Goal: Navigation & Orientation: Find specific page/section

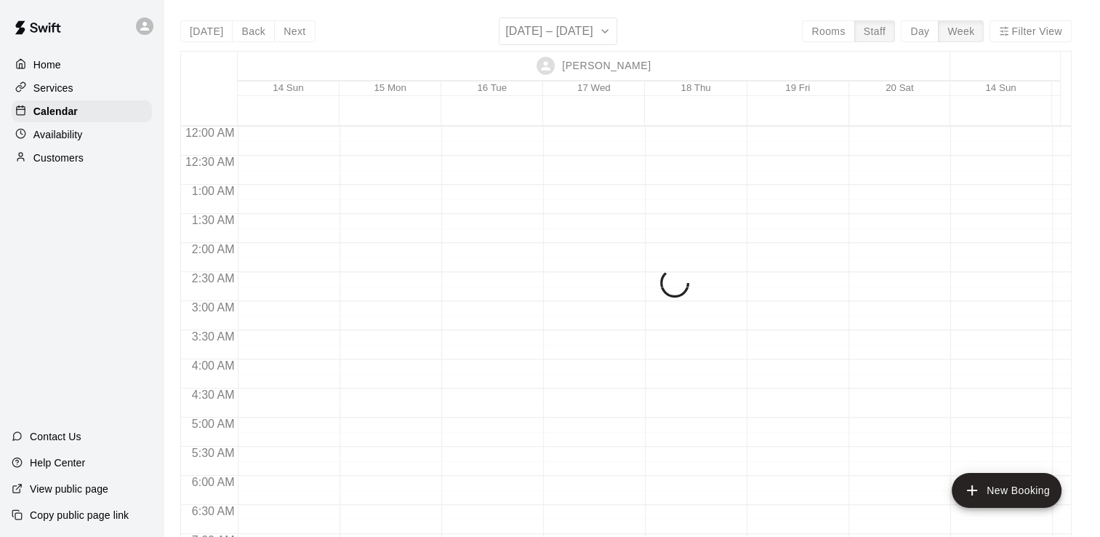
scroll to position [864, 0]
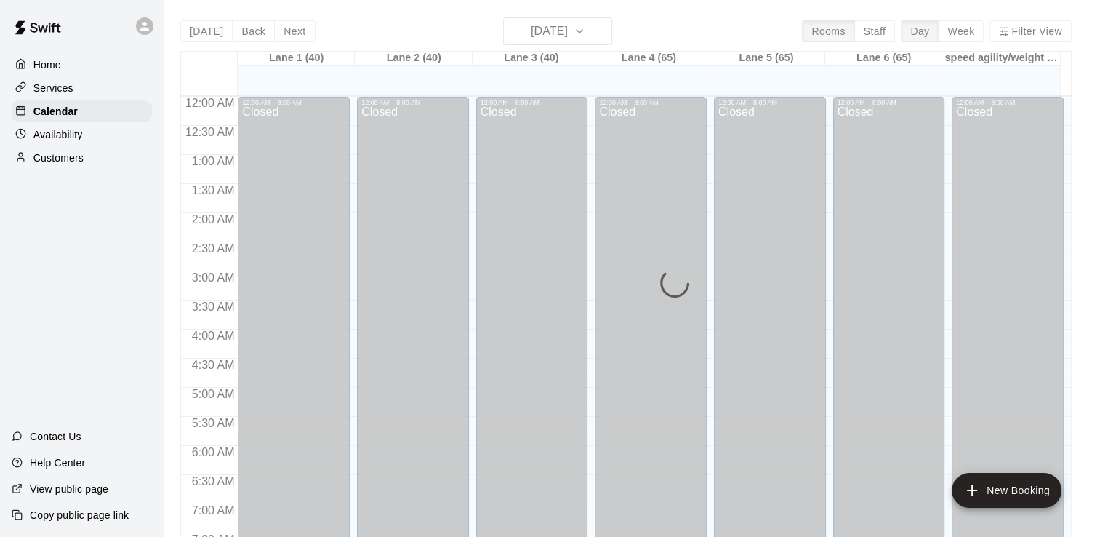
scroll to position [894, 0]
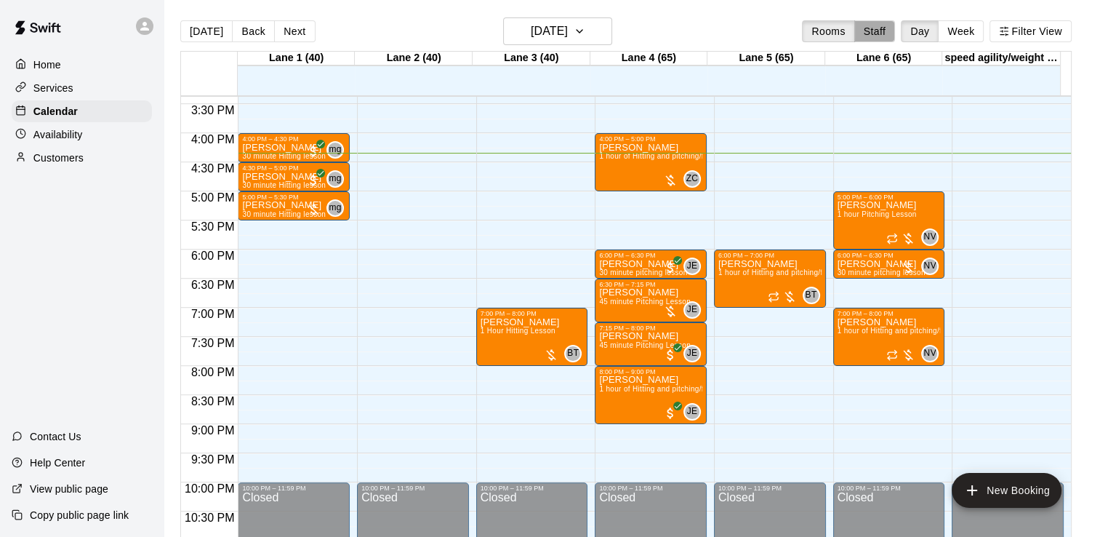
click at [881, 20] on button "Staff" at bounding box center [874, 31] width 41 height 22
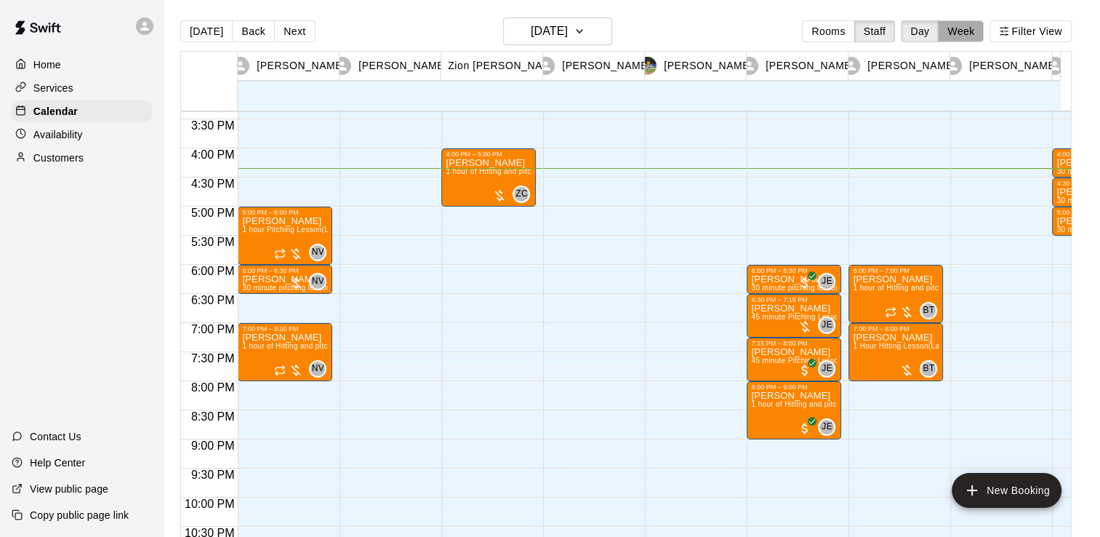
click at [959, 33] on button "Week" at bounding box center [961, 31] width 46 height 22
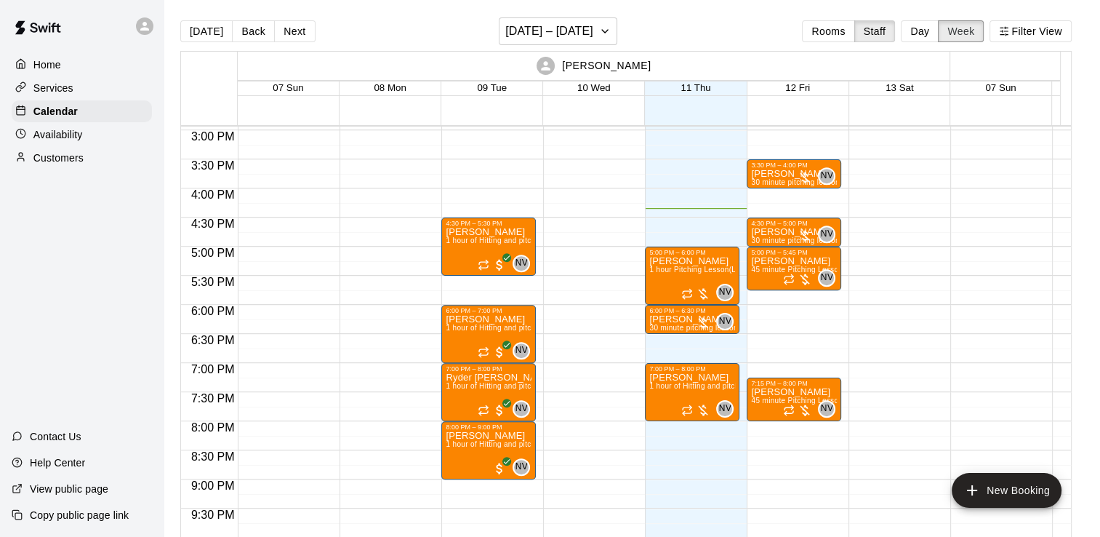
scroll to position [870, 0]
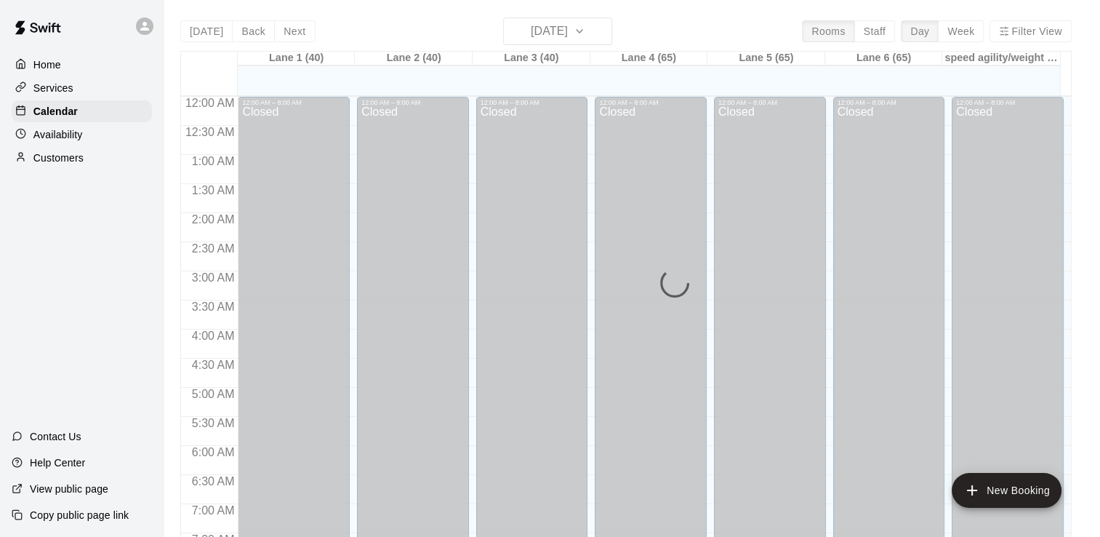
scroll to position [894, 0]
